Goal: Task Accomplishment & Management: Complete application form

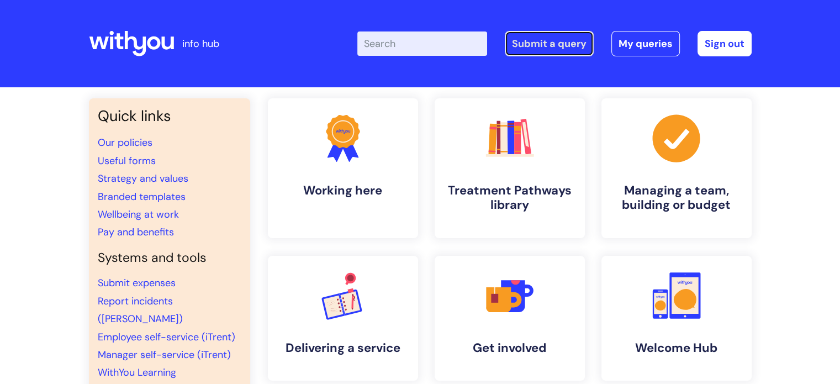
click at [535, 48] on link "Submit a query" at bounding box center [549, 43] width 89 height 25
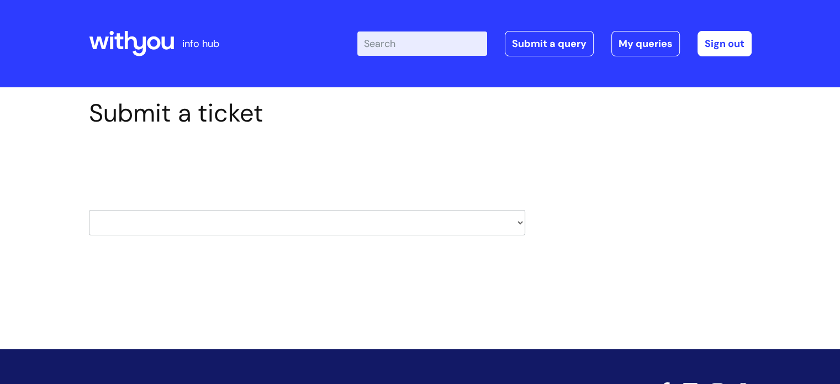
click at [320, 225] on select "HR / People IT and Support Clinical Drug Alerts Finance Accounts Data Support T…" at bounding box center [307, 222] width 436 height 25
select select "property_&_estates"
click at [89, 210] on select "HR / People IT and Support Clinical Drug Alerts Finance Accounts Data Support T…" at bounding box center [307, 222] width 436 height 25
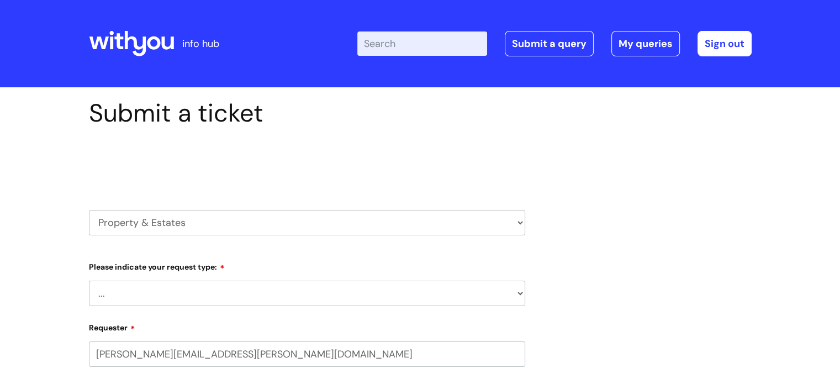
select select "80004418362"
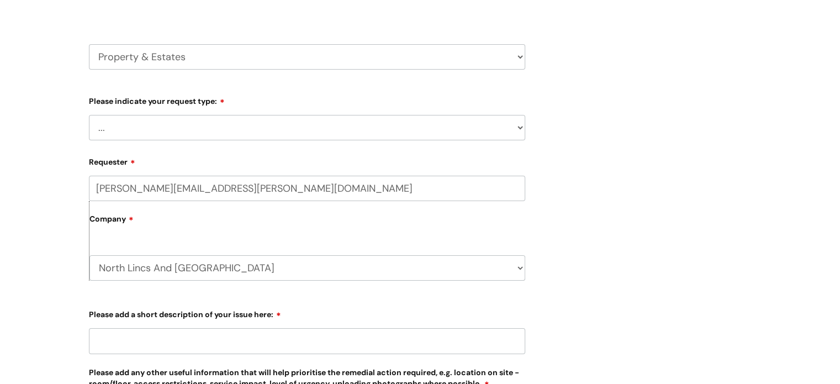
click at [312, 121] on select "... Facilities Support Lease/ Tenancy Agreements Health & Safety and Environmen…" at bounding box center [307, 127] width 436 height 25
select select "Facilities Support"
click at [89, 115] on select "... Facilities Support Lease/ Tenancy Agreements Health & Safety and Environmen…" at bounding box center [307, 127] width 436 height 25
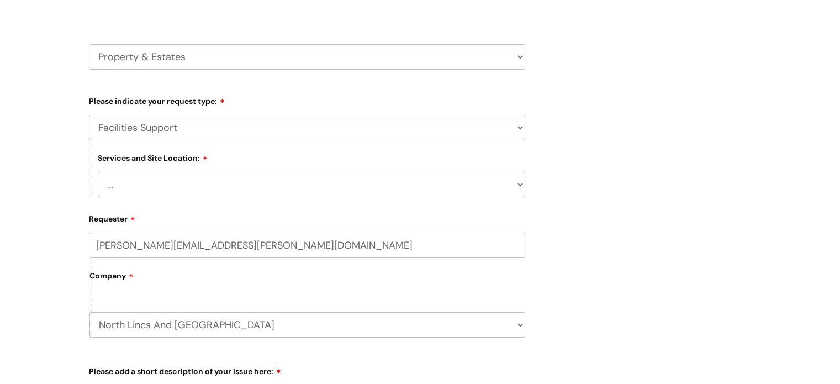
click at [292, 185] on select "... Cleethorpes Darlington Tubwell Darlington Coniscliffe Grimsby Preston Redca…" at bounding box center [312, 184] width 428 height 25
select select "Grimsby"
click at [98, 172] on select "... Cleethorpes Darlington Tubwell Darlington Coniscliffe Grimsby Preston Redca…" at bounding box center [312, 184] width 428 height 25
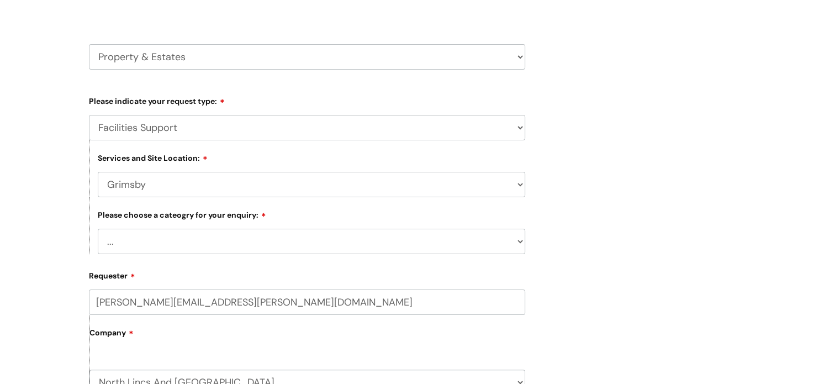
click at [286, 250] on select "... Electrical and Lighting Plumbing and Drainage Heating and Cooling Fixtures,…" at bounding box center [312, 241] width 428 height 25
select select "Electrical and Lighting"
click at [98, 229] on select "... Electrical and Lighting Plumbing and Drainage Heating and Cooling Fixtures,…" at bounding box center [312, 241] width 428 height 25
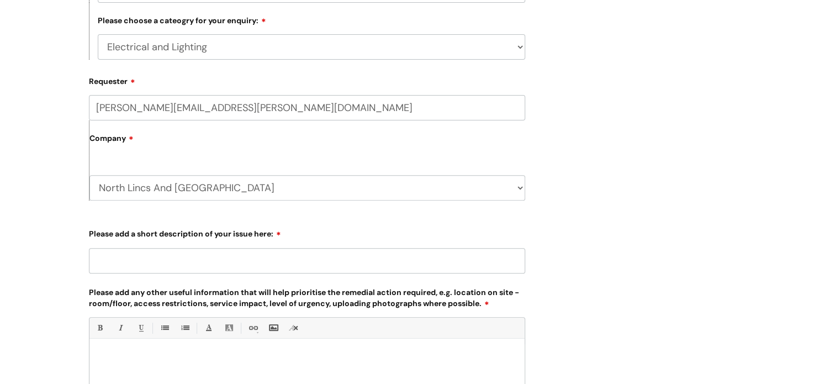
scroll to position [387, 0]
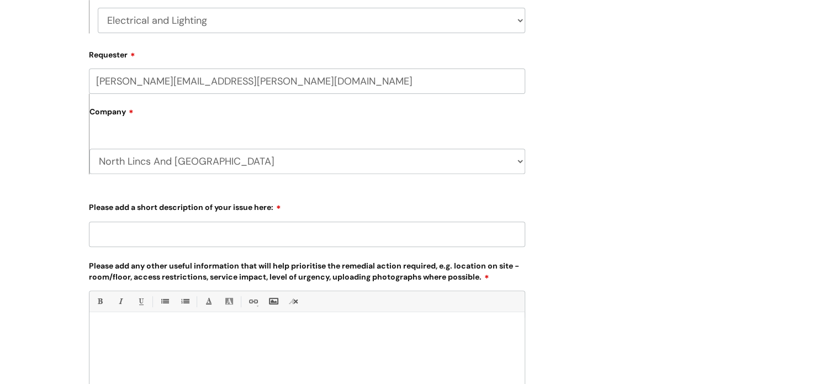
click at [159, 227] on input "Please add a short description of your issue here:" at bounding box center [307, 234] width 436 height 25
type input "No hot water in kitchen"
click at [138, 329] on p at bounding box center [307, 331] width 419 height 10
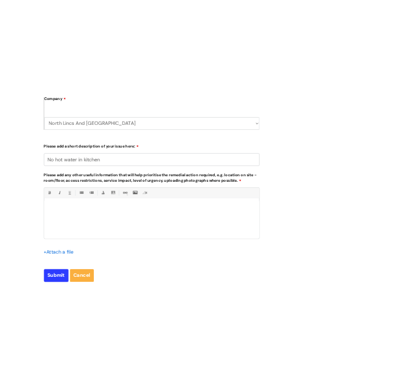
scroll to position [497, 0]
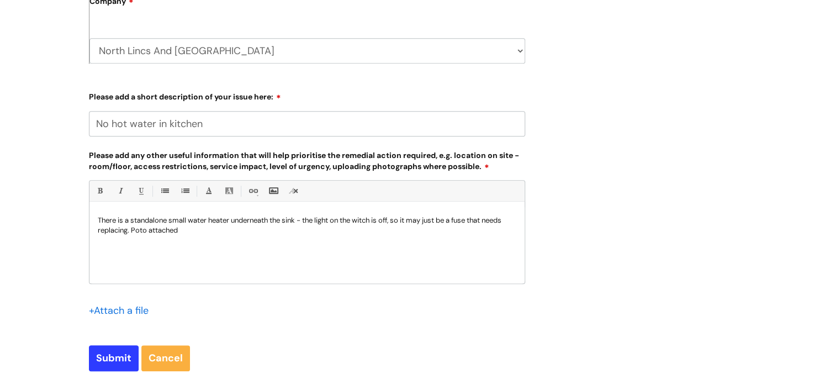
click at [297, 221] on p "There is a standalone small water heater underneath the sink - the light on the…" at bounding box center [307, 225] width 419 height 20
click at [289, 231] on p "There is a standalone small water heater underneath the sink and there doesn't …" at bounding box center [307, 225] width 419 height 20
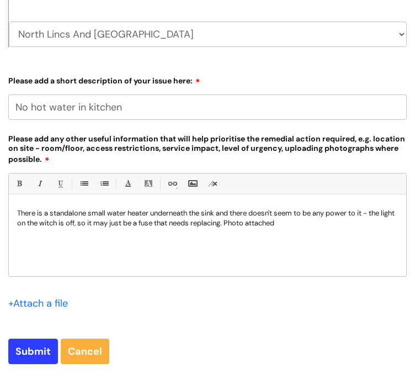
click at [23, 302] on input "file" at bounding box center [35, 303] width 55 height 14
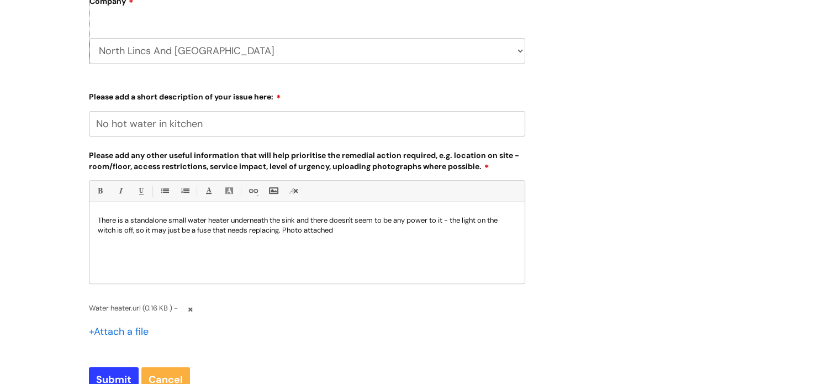
click at [132, 309] on span "Water heater.url (0.16 KB ) -" at bounding box center [137, 308] width 97 height 13
click at [190, 309] on link at bounding box center [190, 309] width 7 height 20
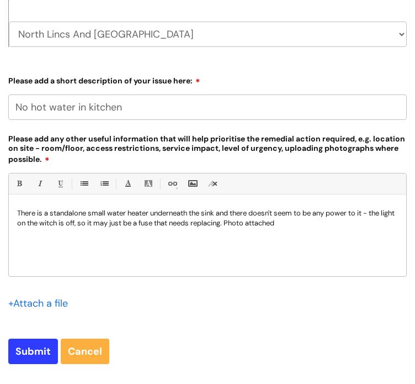
click at [44, 307] on input "file" at bounding box center [35, 303] width 55 height 14
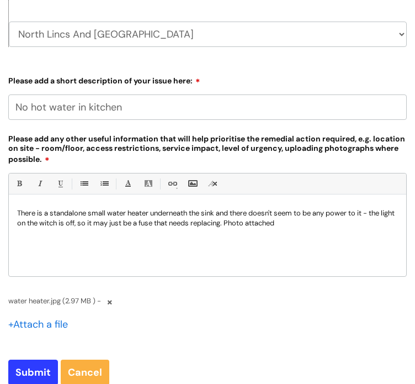
click at [57, 222] on p "There is a standalone small water heater underneath the sink and there doesn't …" at bounding box center [207, 218] width 381 height 20
click at [33, 371] on input "Submit" at bounding box center [33, 372] width 50 height 25
type input "Please Wait..."
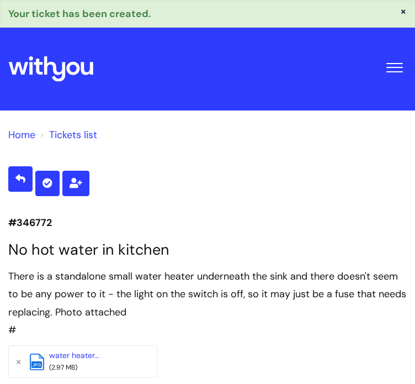
select select "Facilities Support"
select select "Grimsby"
select select "Electrical and Lighting"
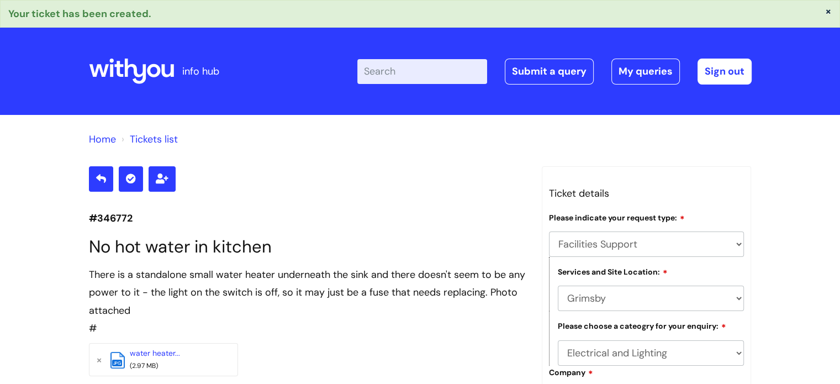
click at [148, 60] on icon at bounding box center [131, 71] width 85 height 27
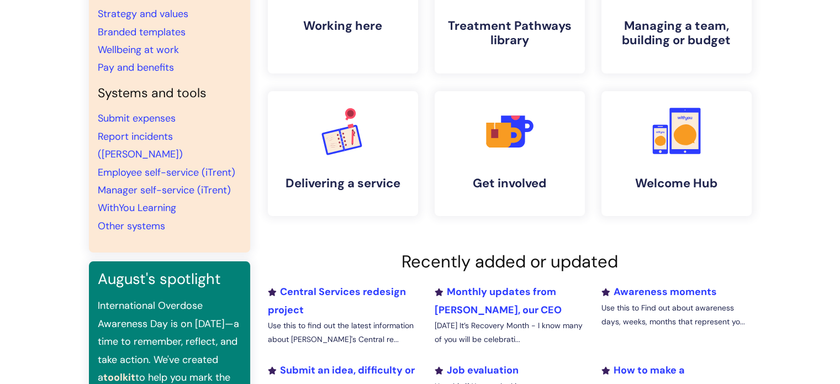
scroll to position [166, 0]
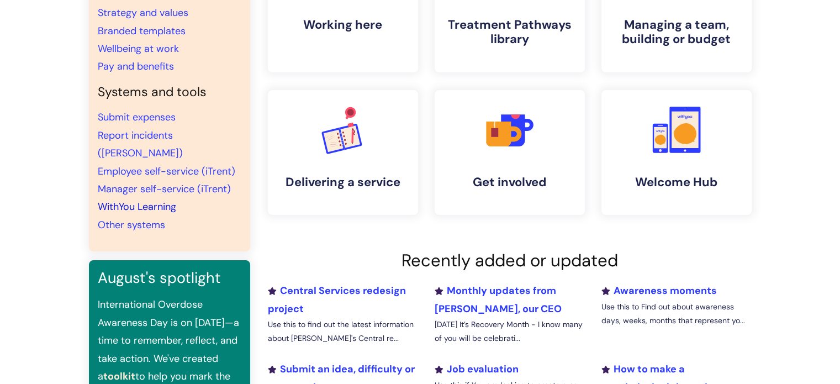
click at [146, 200] on link "WithYou Learning" at bounding box center [137, 206] width 78 height 13
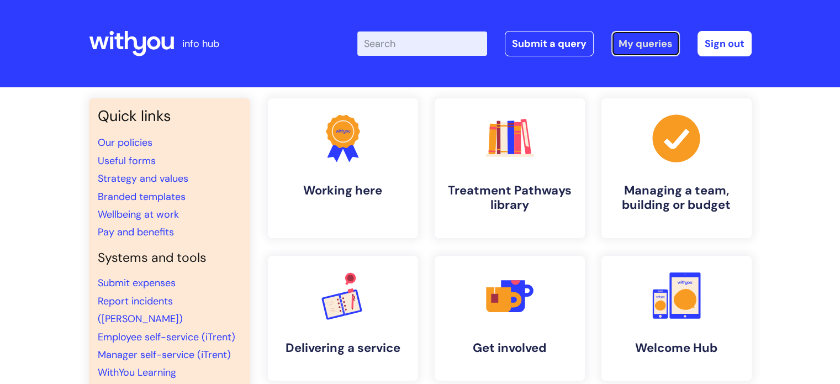
click at [642, 46] on link "My queries" at bounding box center [646, 43] width 69 height 25
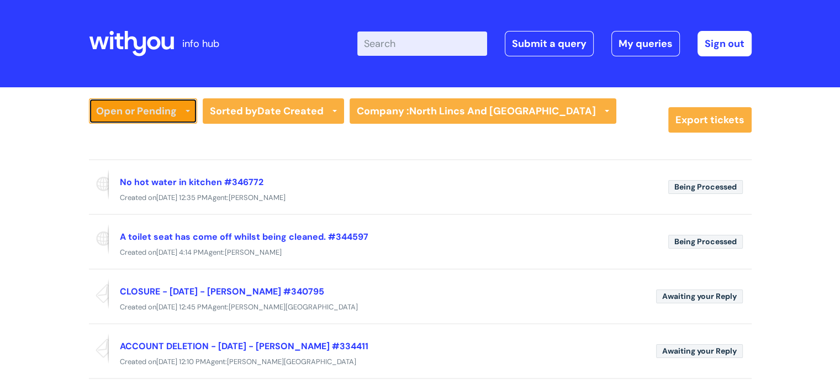
click at [185, 109] on link "Open or Pending" at bounding box center [143, 110] width 108 height 25
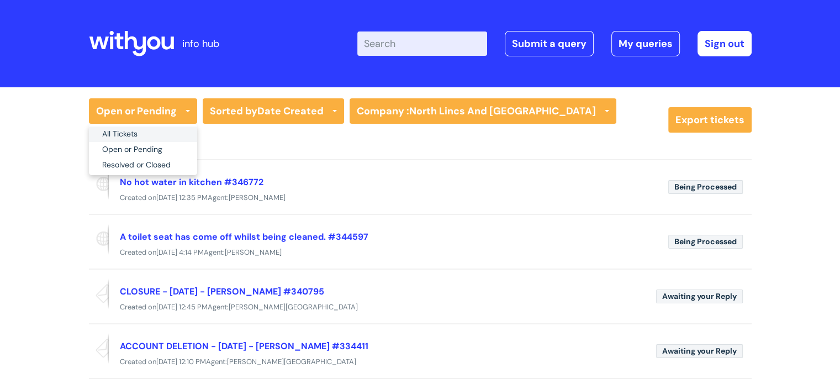
click at [170, 132] on link "All Tickets" at bounding box center [143, 134] width 108 height 15
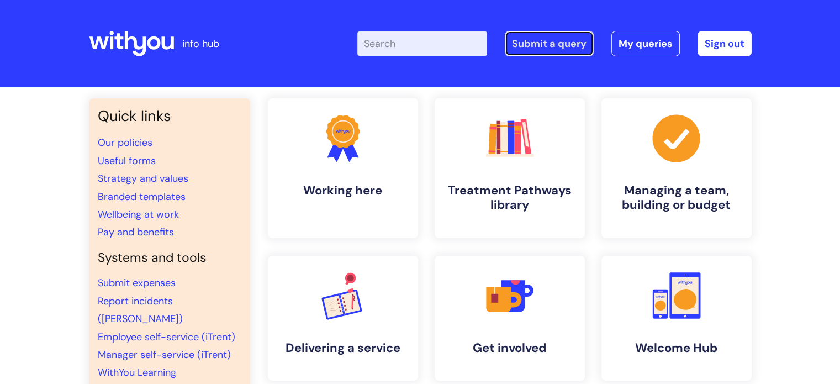
click at [566, 39] on link "Submit a query" at bounding box center [549, 43] width 89 height 25
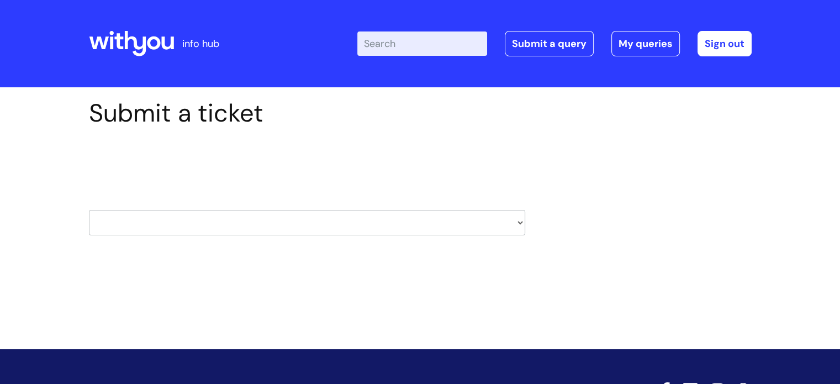
click at [234, 229] on select "HR / People IT and Support Clinical Drug Alerts Finance Accounts Data Support T…" at bounding box center [307, 222] width 436 height 25
select select "finance_accounts"
click at [89, 210] on select "HR / People IT and Support Clinical Drug Alerts Finance Accounts Data Support T…" at bounding box center [307, 222] width 436 height 25
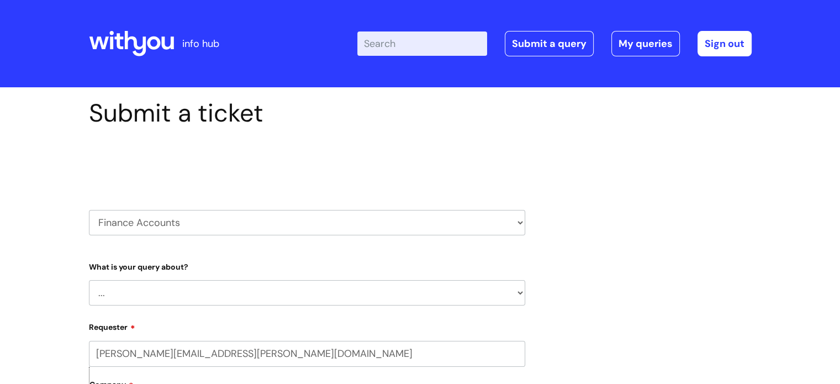
click at [361, 207] on div "HR / People IT and Support Clinical Drug Alerts Finance Accounts Data Support T…" at bounding box center [307, 209] width 436 height 52
click at [356, 223] on select "HR / People IT and Support Clinical Drug Alerts Finance Accounts Data Support T…" at bounding box center [307, 222] width 436 height 25
select select "it_and_support"
click at [89, 210] on select "HR / People IT and Support Clinical Drug Alerts Finance Accounts Data Support T…" at bounding box center [307, 222] width 436 height 25
click at [236, 299] on select "... Mobile Phone Reset & MFA Accounts, Starters and Leavers IT Hardware issue I…" at bounding box center [307, 293] width 436 height 25
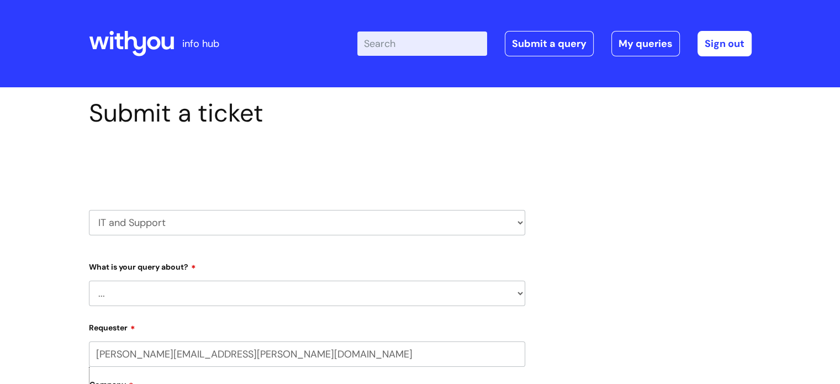
select select "System/software"
click at [89, 281] on select "... Mobile Phone Reset & MFA Accounts, Starters and Leavers IT Hardware issue I…" at bounding box center [307, 293] width 436 height 25
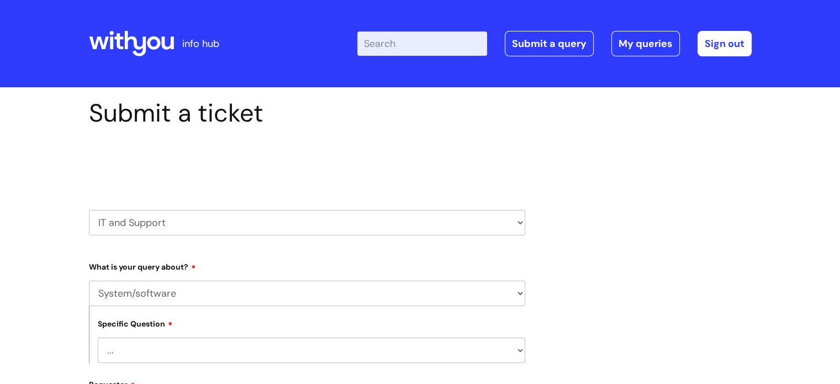
scroll to position [166, 0]
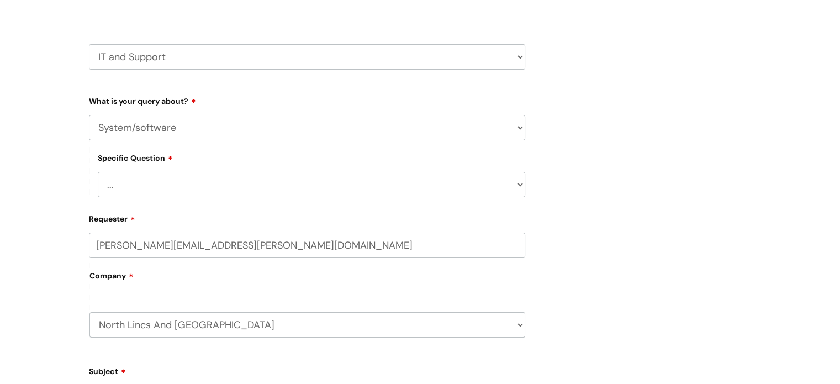
click at [227, 181] on select "... Halo PCMIS Iaptus NHS Email CJSM Email Mitel Another System Google (Workspa…" at bounding box center [312, 184] width 428 height 25
select select "Microsoft (inc Azure)"
click at [98, 172] on select "... Halo PCMIS Iaptus NHS Email CJSM Email Mitel Another System Google (Workspa…" at bounding box center [312, 184] width 428 height 25
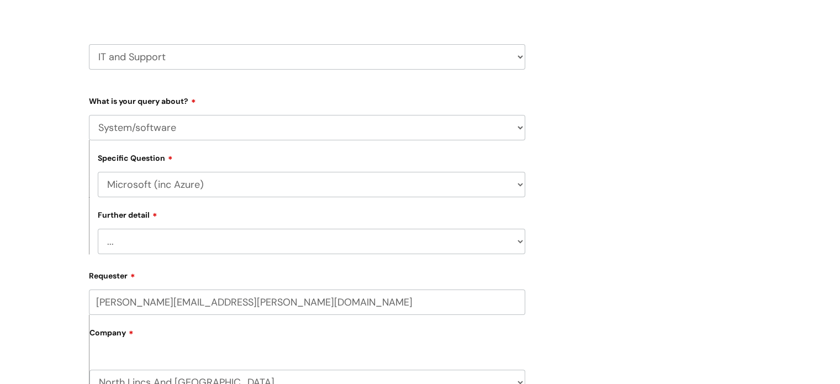
click at [228, 229] on select "... I’d like to add/remove user(s) to an Azure Group (Miro, Monday, Salesforce,…" at bounding box center [312, 241] width 428 height 25
click at [228, 246] on select "... I’d like to add/remove user(s) to an Azure Group (Miro, Monday, Salesforce,…" at bounding box center [312, 241] width 428 height 25
select select "I need access to our G drive"
click at [98, 229] on select "... I’d like to add/remove user(s) to an Azure Group (Miro, Monday, Salesforce,…" at bounding box center [312, 241] width 428 height 25
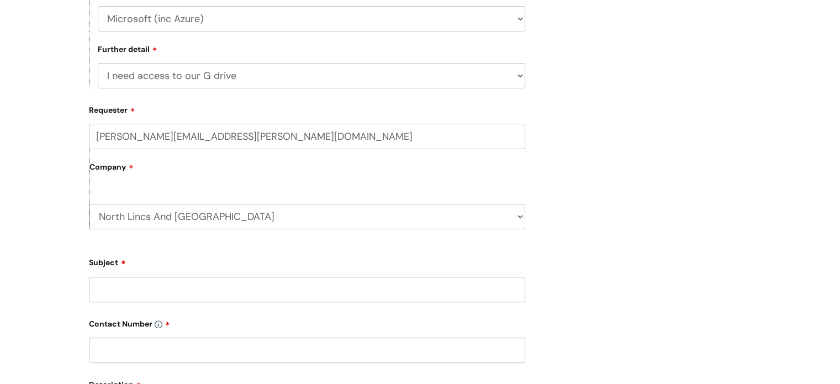
scroll to position [387, 0]
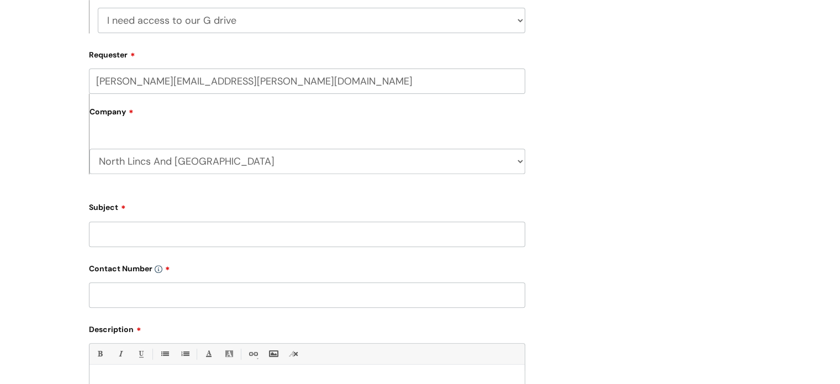
click at [165, 237] on input "Subject" at bounding box center [307, 234] width 436 height 25
click at [225, 234] on input "Excel showing unlicensed p[roduct" at bounding box center [307, 234] width 436 height 25
type input "Excel showing unlicensed product"
click at [176, 289] on input "text" at bounding box center [307, 294] width 436 height 25
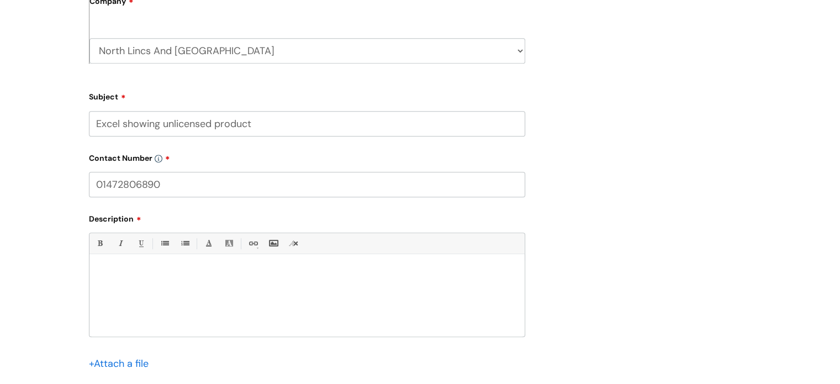
type input "01472806890"
click at [164, 278] on p at bounding box center [307, 273] width 419 height 10
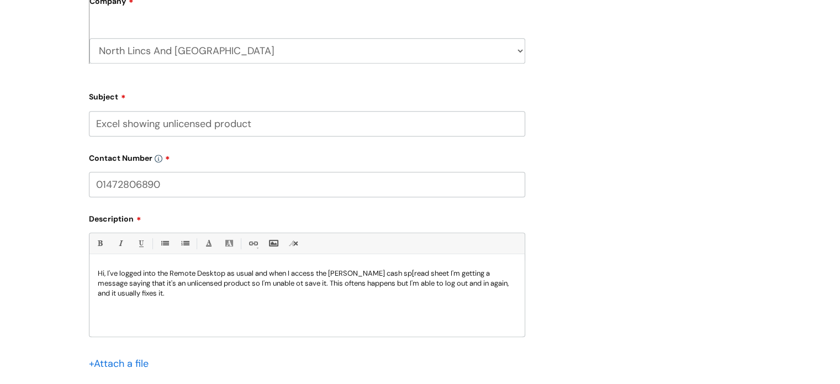
click at [247, 285] on p "Hi, I've logged into the Remote Desktop as usual and when I access the petty ca…" at bounding box center [307, 283] width 419 height 30
click at [253, 281] on p "Hi, I've logged into the Remote Desktop as usual and when I access the petty ca…" at bounding box center [307, 283] width 419 height 30
click at [316, 285] on p "Hi, I've logged into the Remote Desktop as usual and when I access the petty ca…" at bounding box center [307, 283] width 419 height 30
click at [381, 274] on p "Hi, I've logged into the Remote Desktop as usual and when I access the petty ca…" at bounding box center [307, 283] width 419 height 30
click at [368, 273] on p "Hi, I've logged into the Remote Desktop as usual and when I access the petty ca…" at bounding box center [307, 283] width 419 height 30
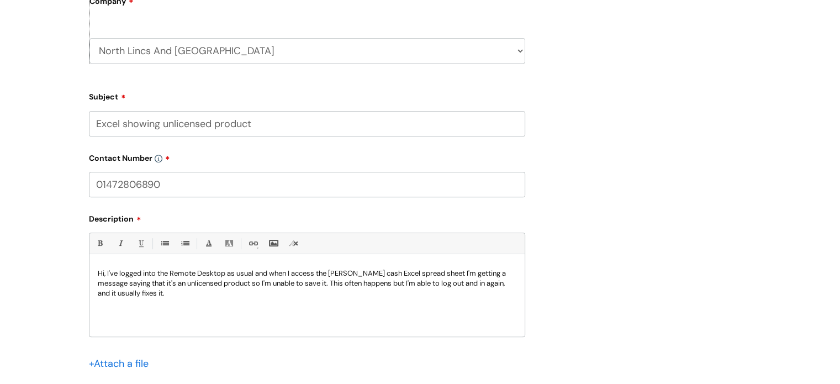
click at [154, 296] on p "Hi, I've logged into the Remote Desktop as usual and when I access the petty ca…" at bounding box center [307, 283] width 419 height 30
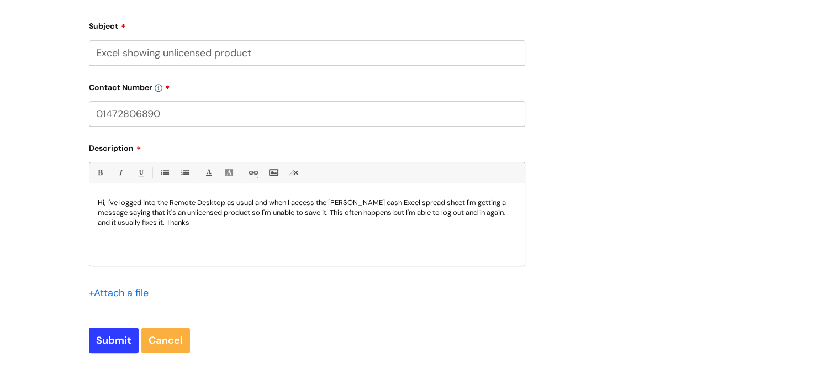
scroll to position [663, 0]
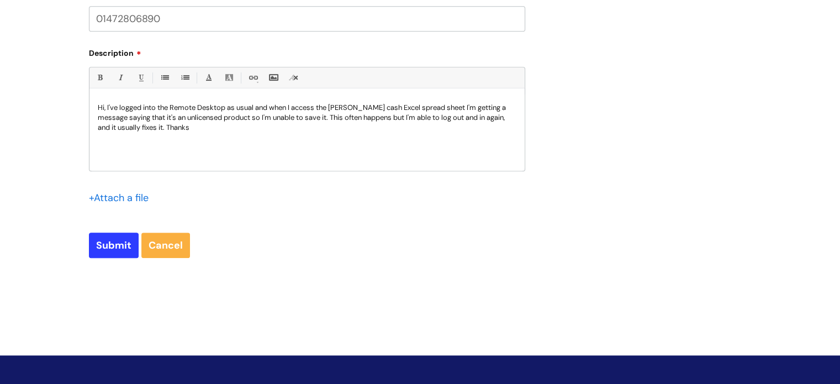
click at [106, 197] on input "file" at bounding box center [116, 197] width 55 height 14
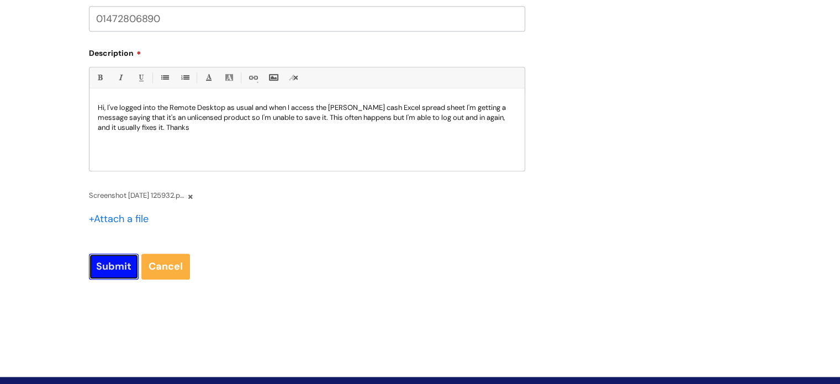
click at [114, 266] on input "Submit" at bounding box center [114, 266] width 50 height 25
type input "Please Wait..."
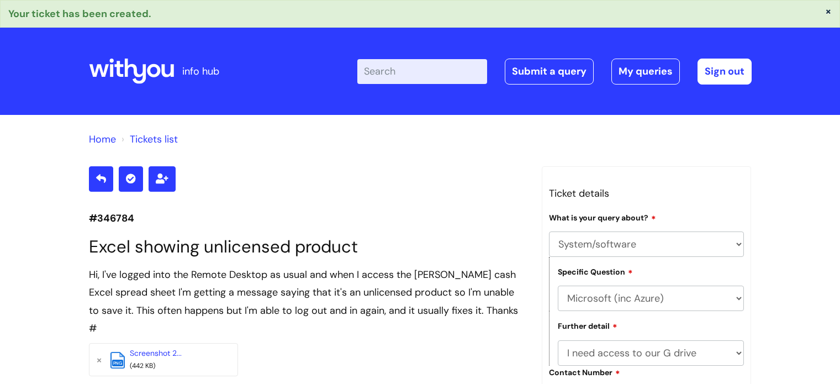
select select "System/software"
select select "Microsoft (inc Azure)"
select select "I need access to our G drive"
